Goal: Task Accomplishment & Management: Use online tool/utility

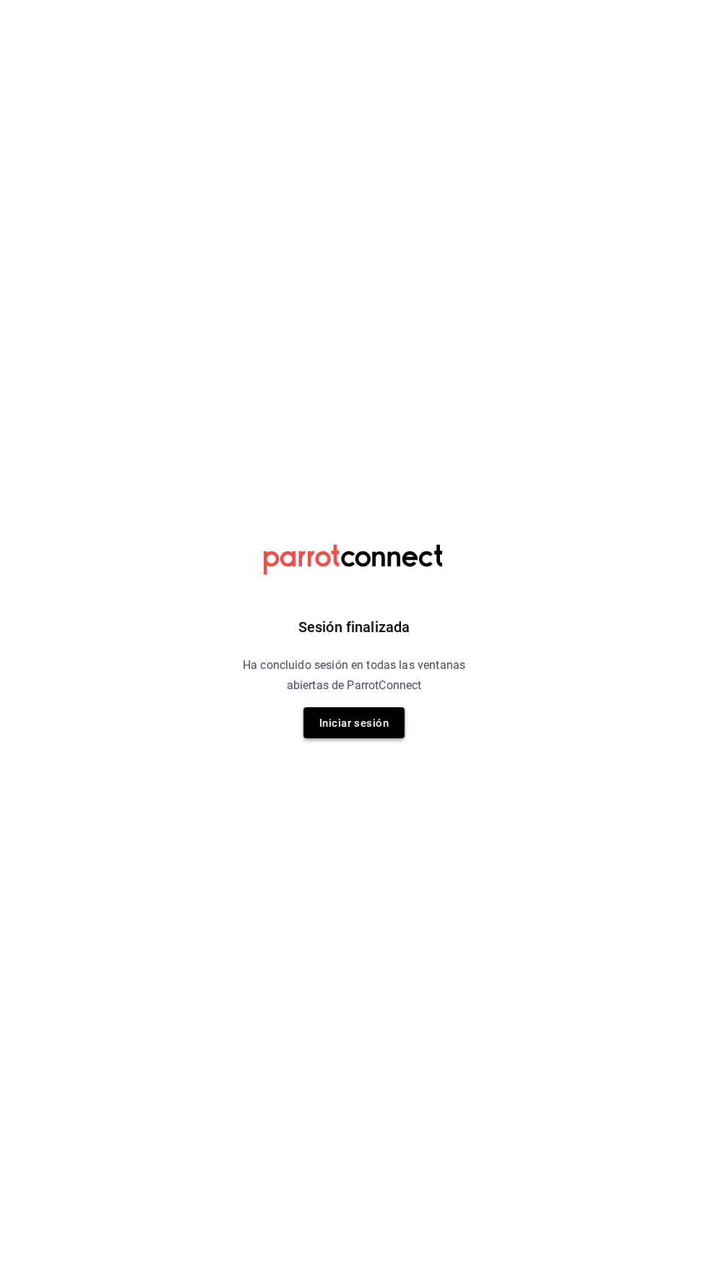
click at [343, 723] on font "Iniciar sesión" at bounding box center [353, 723] width 69 height 13
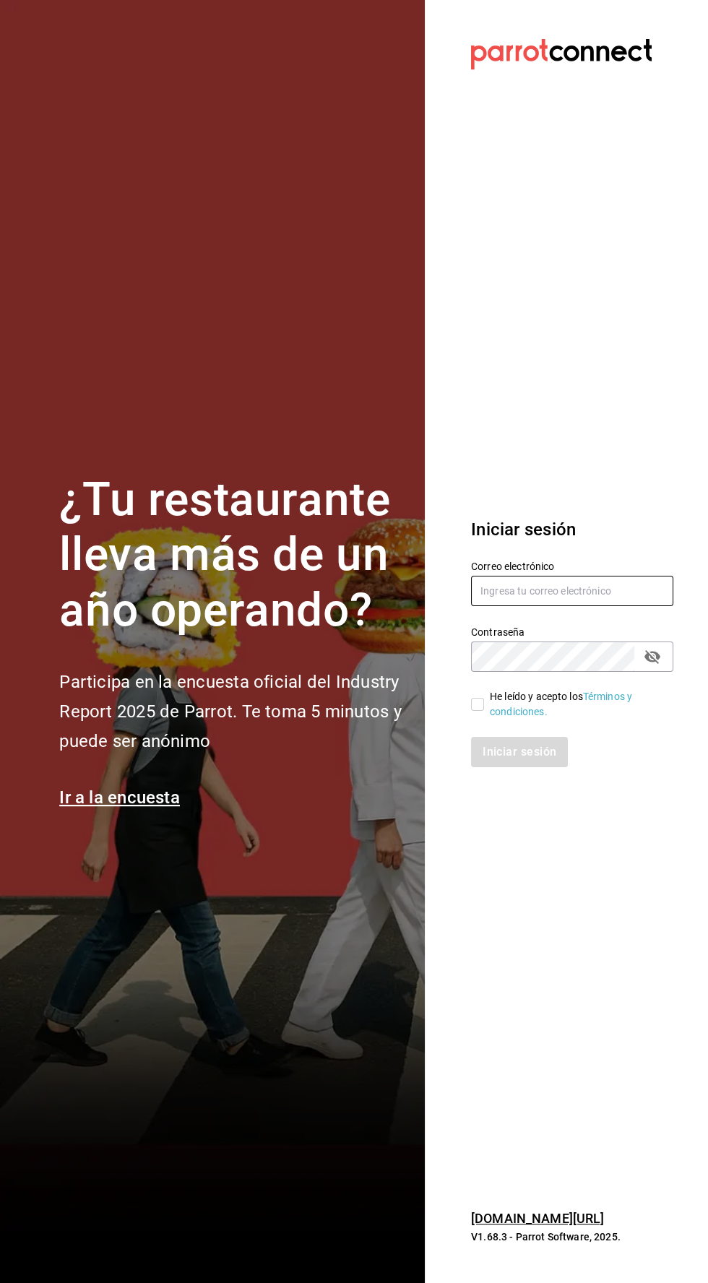
click at [507, 606] on input "text" at bounding box center [572, 591] width 202 height 30
type input "Alexvoss834@gmail.com"
click at [477, 711] on input "He leído y acepto los Términos y condiciones." at bounding box center [477, 704] width 13 height 13
checkbox input "true"
click at [491, 767] on button "Iniciar sesión" at bounding box center [520, 752] width 98 height 30
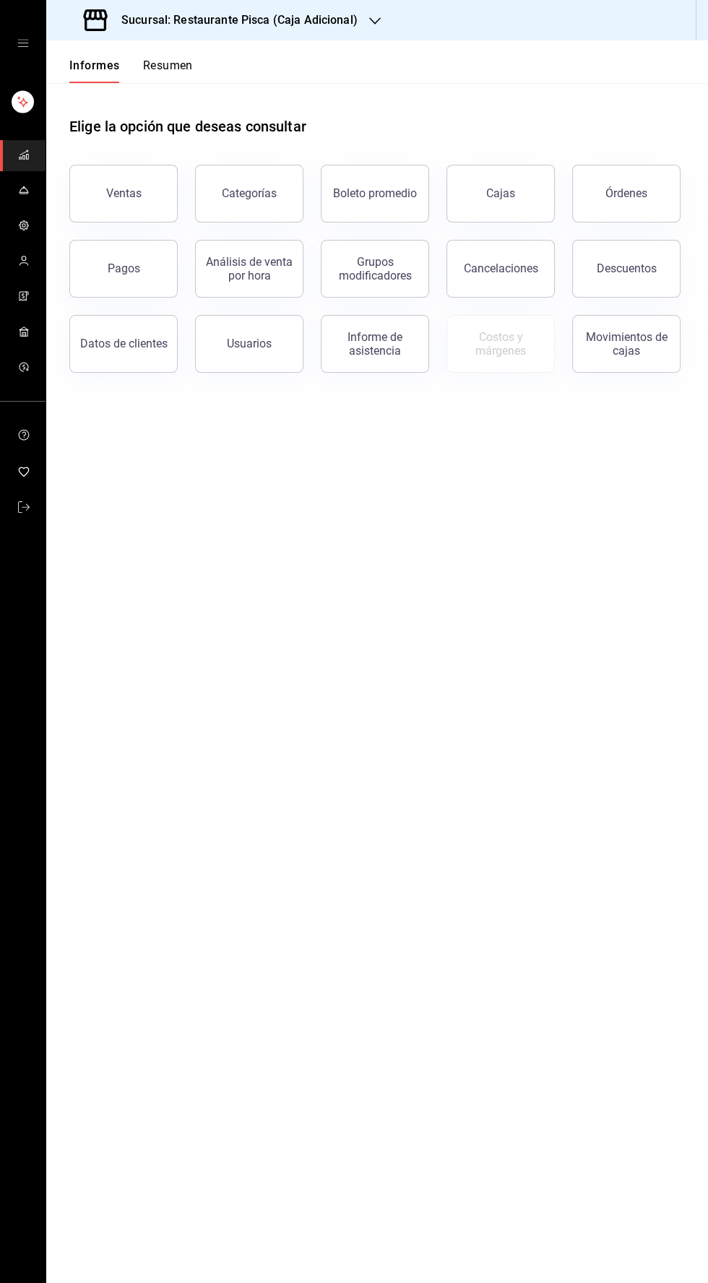
click at [236, 14] on font "Sucursal: Restaurante Pisca (Caja Adicional)" at bounding box center [239, 20] width 236 height 14
click at [75, 97] on font "Pisca" at bounding box center [70, 95] width 25 height 12
click at [113, 197] on font "Ventas" at bounding box center [123, 193] width 35 height 14
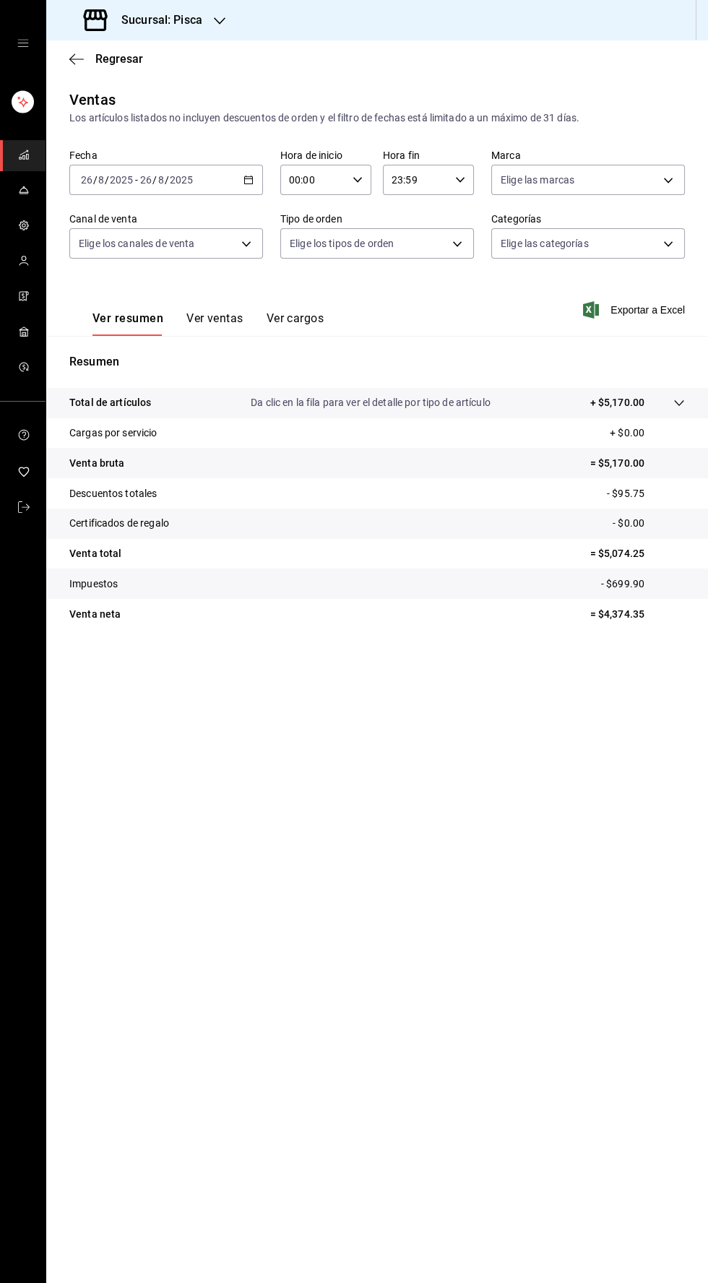
click at [249, 179] on icon "button" at bounding box center [249, 180] width 10 height 10
click at [91, 256] on font "Ayer" at bounding box center [92, 256] width 21 height 12
click at [205, 319] on font "Ver ventas" at bounding box center [214, 318] width 57 height 14
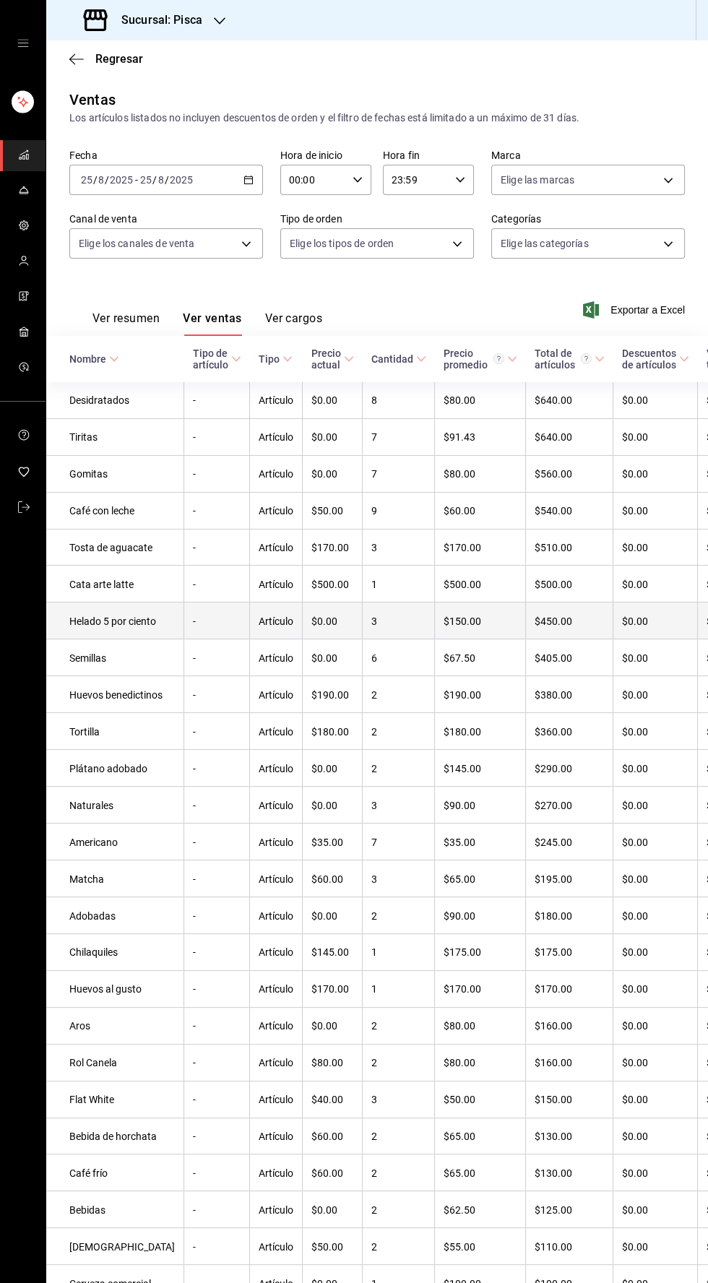
click at [113, 640] on td "Helado 5 por ciento" at bounding box center [115, 621] width 138 height 37
